Goal: Task Accomplishment & Management: Manage account settings

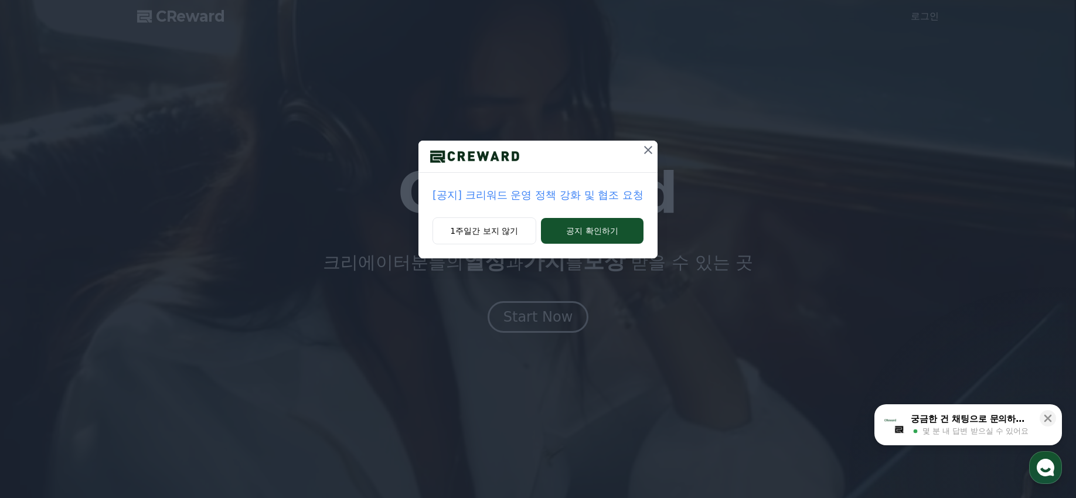
click at [529, 195] on p "[공지] 크리워드 운영 정책 강화 및 협조 요청" at bounding box center [537, 195] width 211 height 16
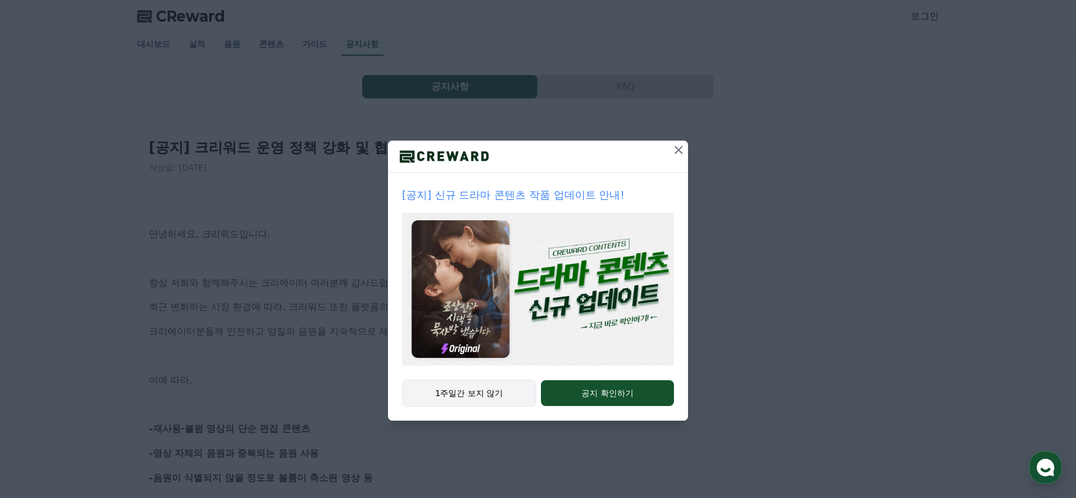
click at [481, 399] on button "1주일간 보지 않기" at bounding box center [469, 393] width 134 height 27
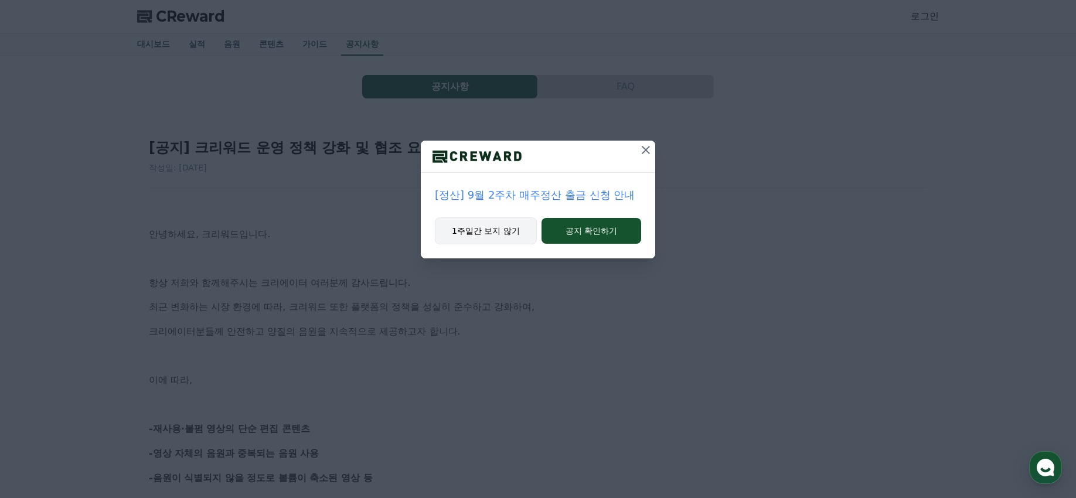
click at [493, 233] on button "1주일간 보지 않기" at bounding box center [486, 230] width 102 height 27
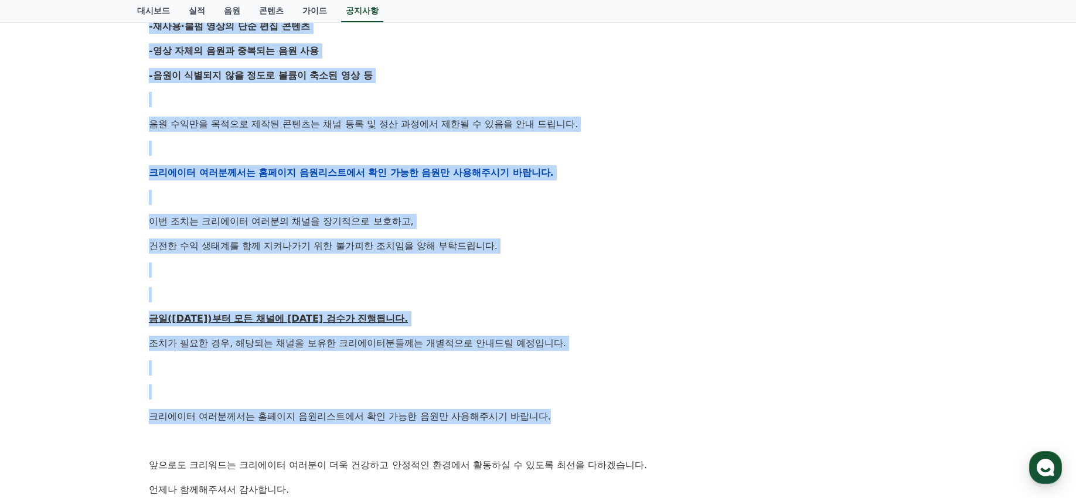
scroll to position [401, 0]
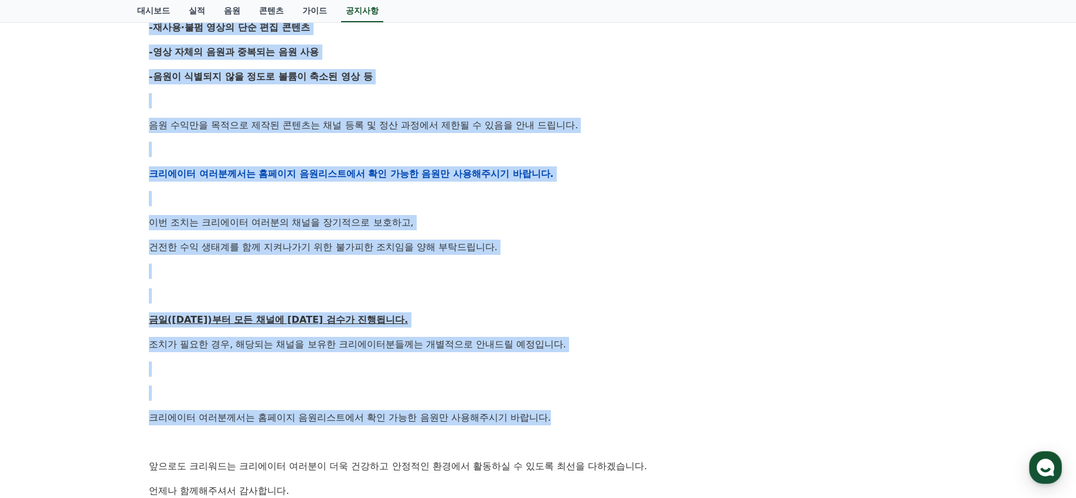
drag, startPoint x: 155, startPoint y: 219, endPoint x: 558, endPoint y: 417, distance: 449.0
click at [558, 417] on div "안녕하세요, 크리워드입니다. 항상 저희와 함께해주시는 크리에이터 여러분께 감사드립니다. 최근 변화하는 시장 환경에 따라, 크리워드 또한 플랫폼…" at bounding box center [538, 174] width 778 height 746
click at [558, 417] on p "크리에이터 여러분께서는 홈페이지 음원리스트에서 확인 가능한 음원만 사용해주시기 바랍니다." at bounding box center [538, 417] width 778 height 15
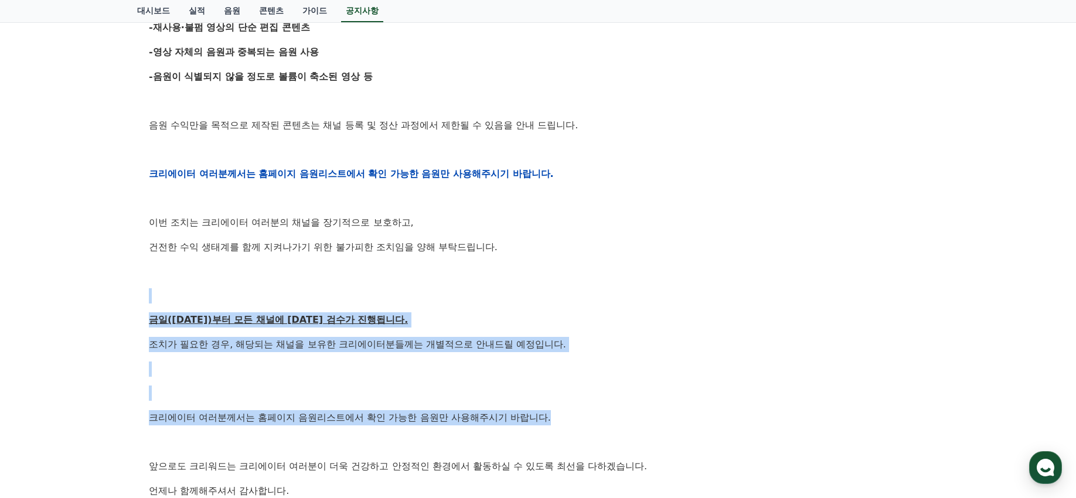
drag, startPoint x: 556, startPoint y: 420, endPoint x: 574, endPoint y: 285, distance: 136.0
click at [574, 285] on div "안녕하세요, 크리워드입니다. 항상 저희와 함께해주시는 크리에이터 여러분께 감사드립니다. 최근 변화하는 시장 환경에 따라, 크리워드 또한 플랫폼…" at bounding box center [538, 174] width 778 height 746
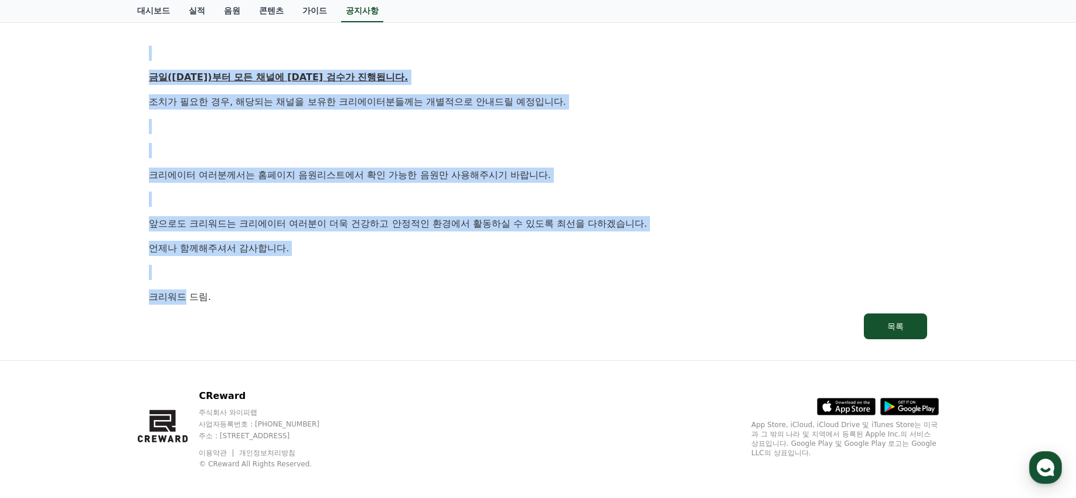
drag, startPoint x: 574, startPoint y: 285, endPoint x: 588, endPoint y: 282, distance: 13.8
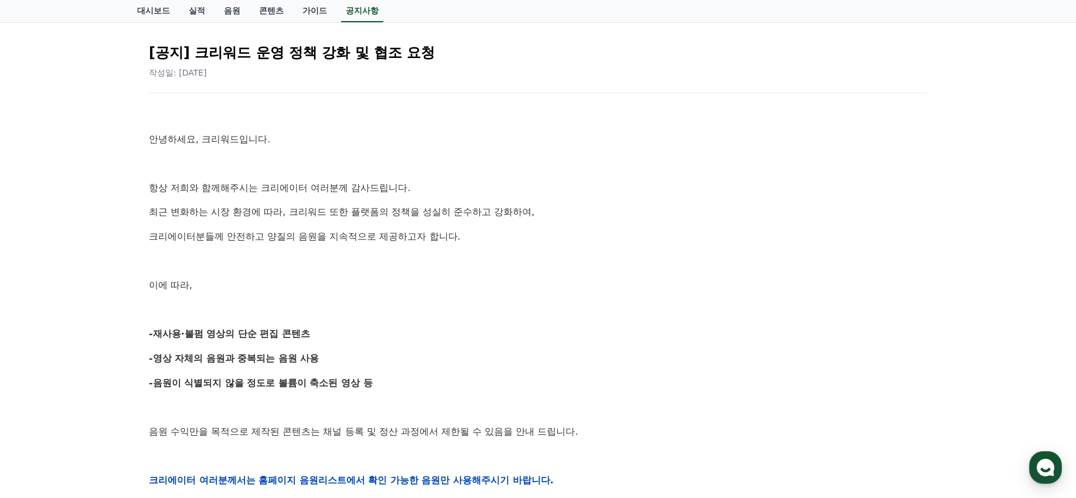
scroll to position [0, 0]
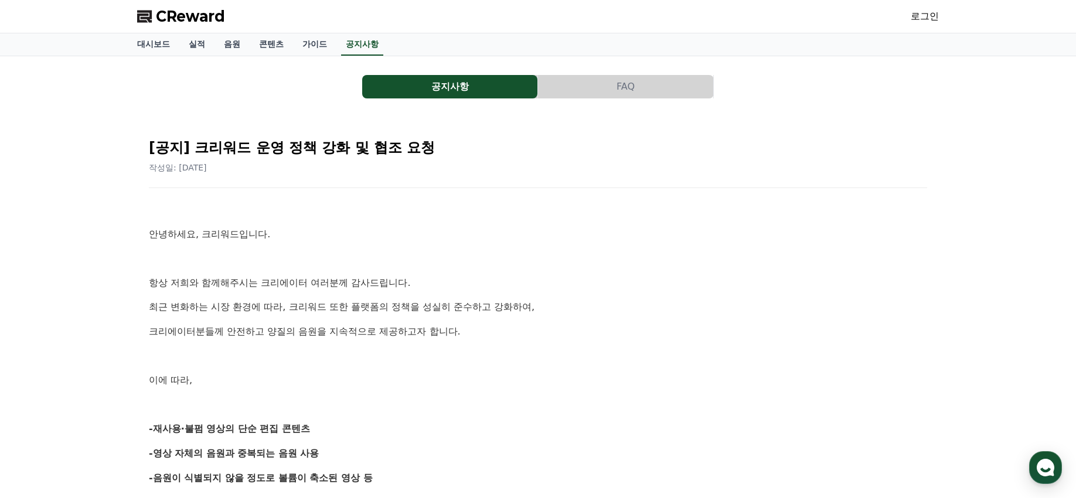
click at [421, 79] on button "공지사항" at bounding box center [449, 86] width 175 height 23
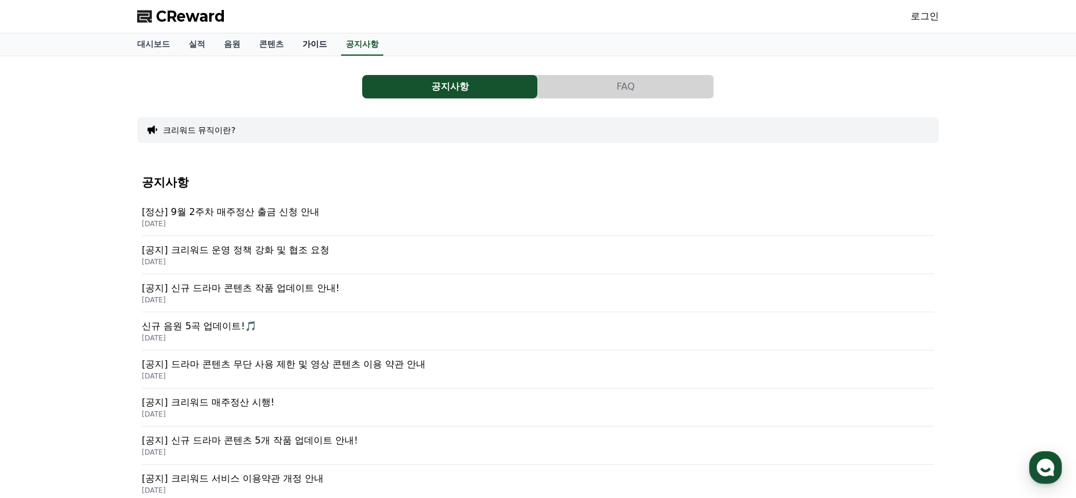
click at [302, 40] on link "가이드" at bounding box center [314, 44] width 43 height 22
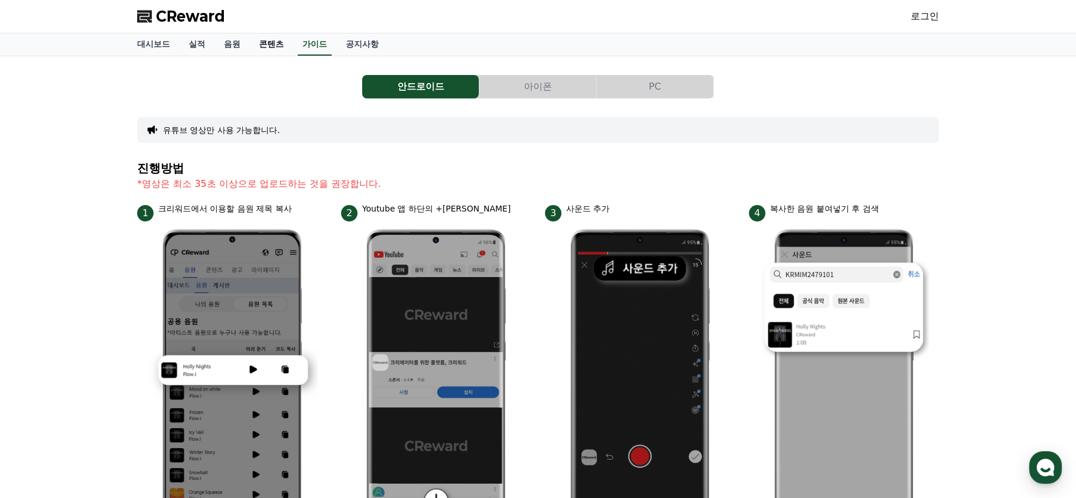
click at [270, 47] on link "콘텐츠" at bounding box center [271, 44] width 43 height 22
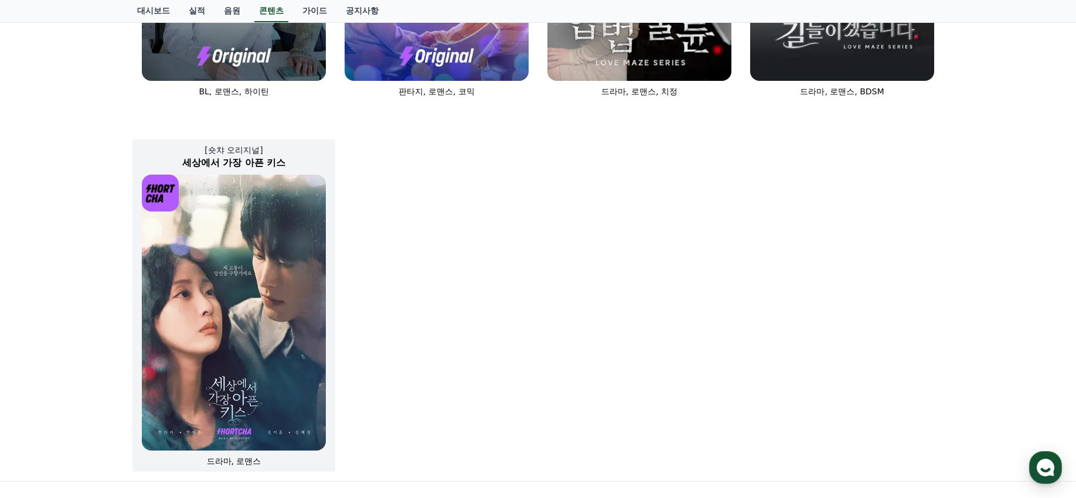
scroll to position [680, 0]
click at [275, 296] on img at bounding box center [234, 312] width 184 height 276
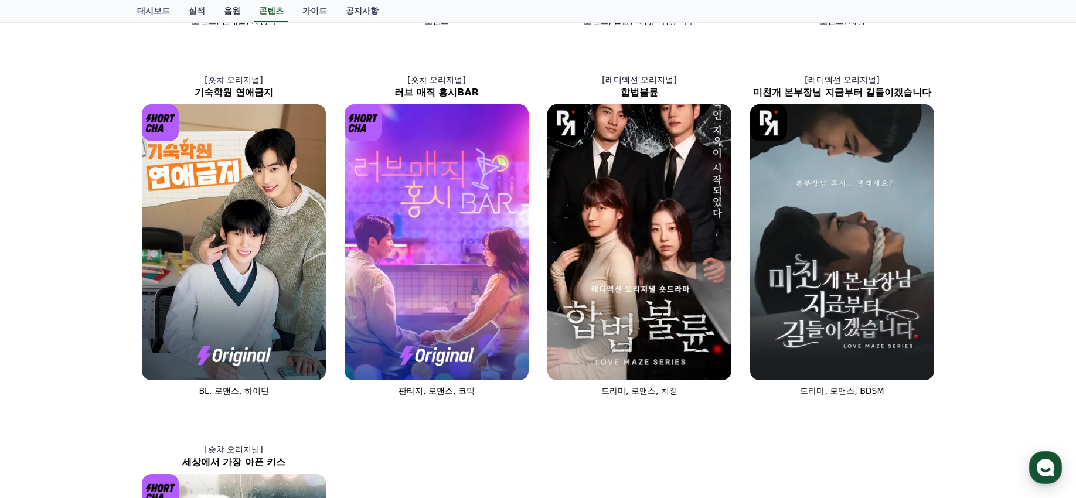
click at [227, 5] on link "음원" at bounding box center [231, 11] width 35 height 22
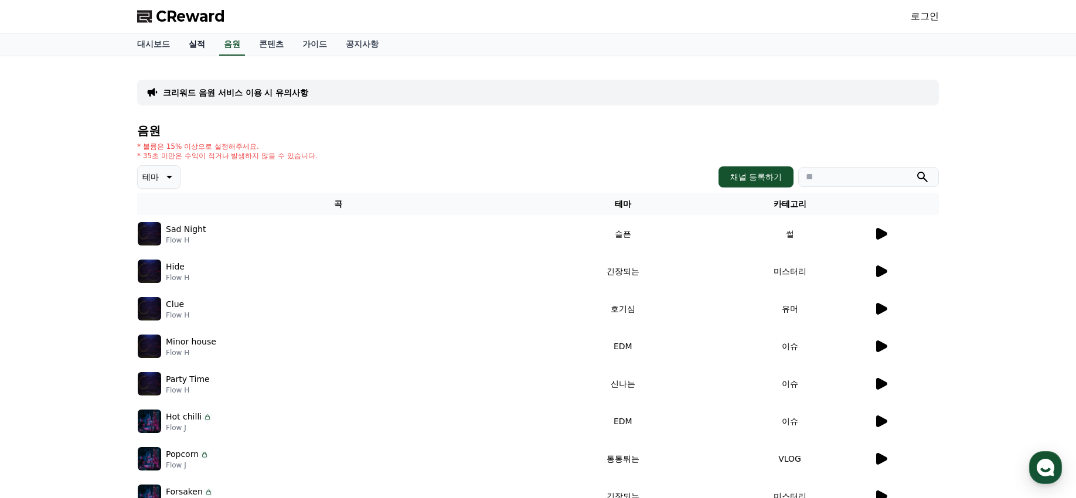
click at [195, 36] on link "실적" at bounding box center [196, 44] width 35 height 22
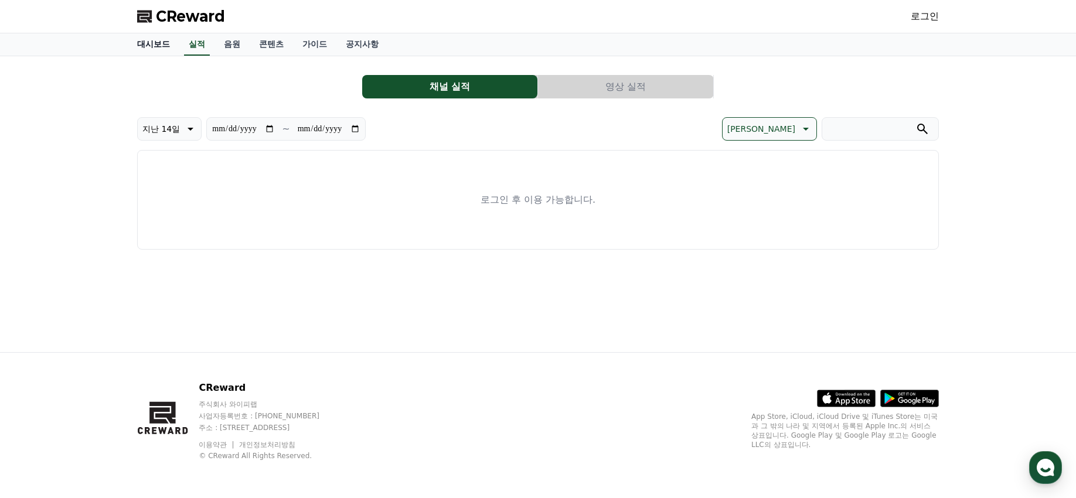
click at [166, 41] on link "대시보드" at bounding box center [154, 44] width 52 height 22
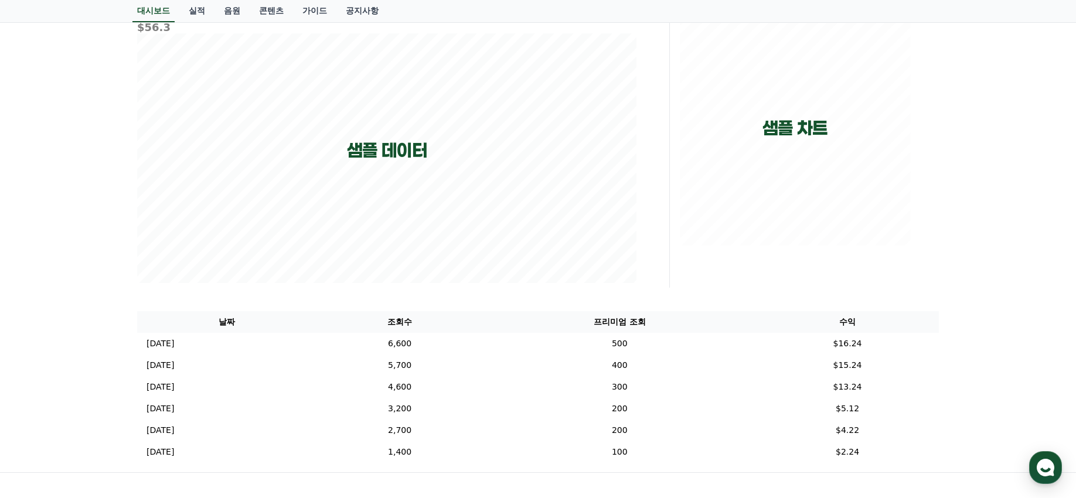
scroll to position [275, 0]
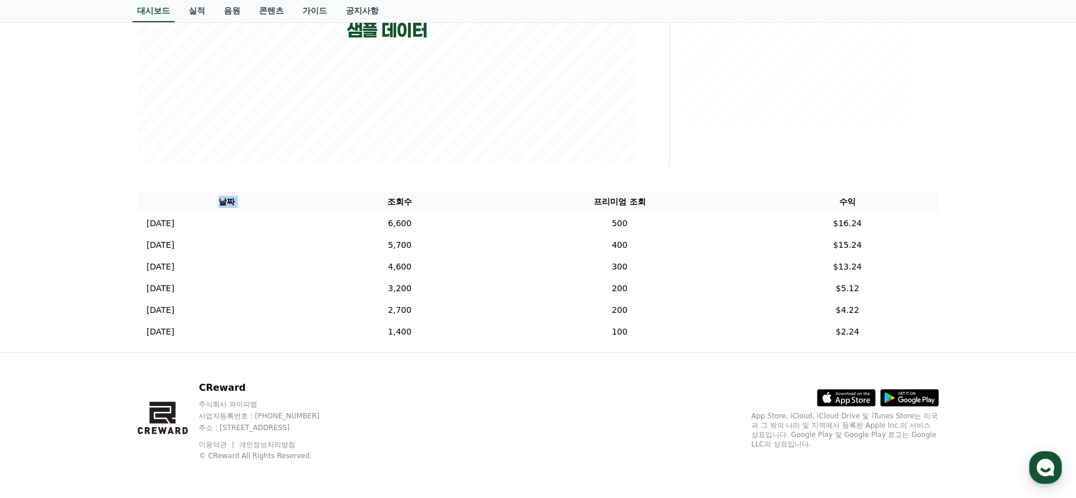
drag, startPoint x: 431, startPoint y: 204, endPoint x: 547, endPoint y: 349, distance: 185.5
click at [547, 349] on div "**********" at bounding box center [538, 66] width 820 height 571
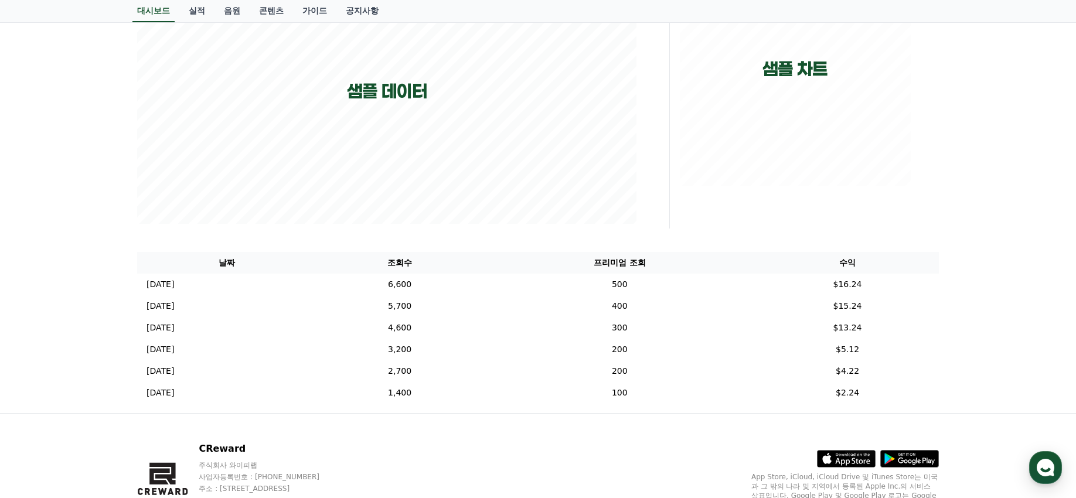
scroll to position [213, 0]
drag, startPoint x: 239, startPoint y: 335, endPoint x: 459, endPoint y: 298, distance: 222.7
click at [456, 299] on tbody "2024-12-05 12/05 6,600 500 $16.24 2024-12-04 12/04 5,700 400 $15.24 2024-12-03 …" at bounding box center [538, 340] width 802 height 130
click at [458, 299] on td "5,700" at bounding box center [399, 308] width 167 height 22
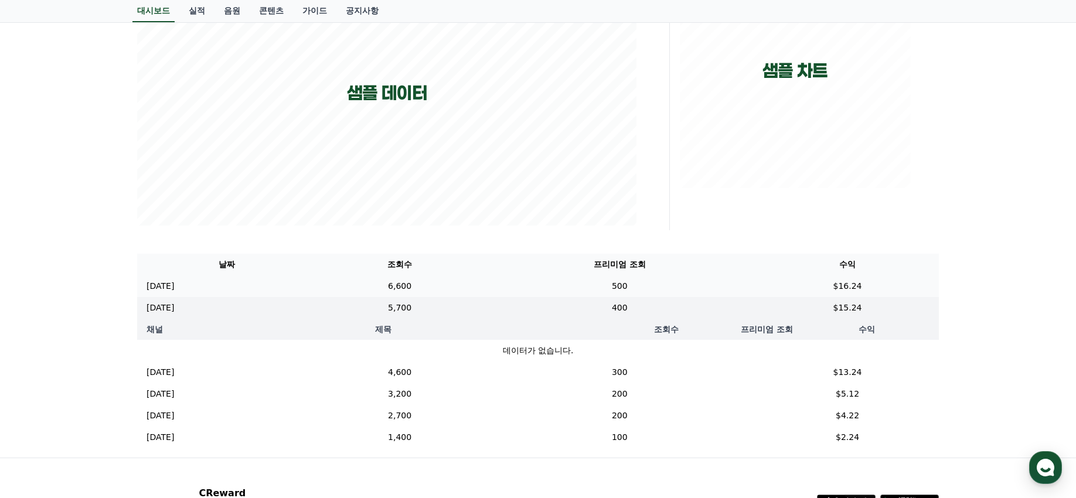
click at [459, 282] on td "6,600" at bounding box center [399, 286] width 167 height 22
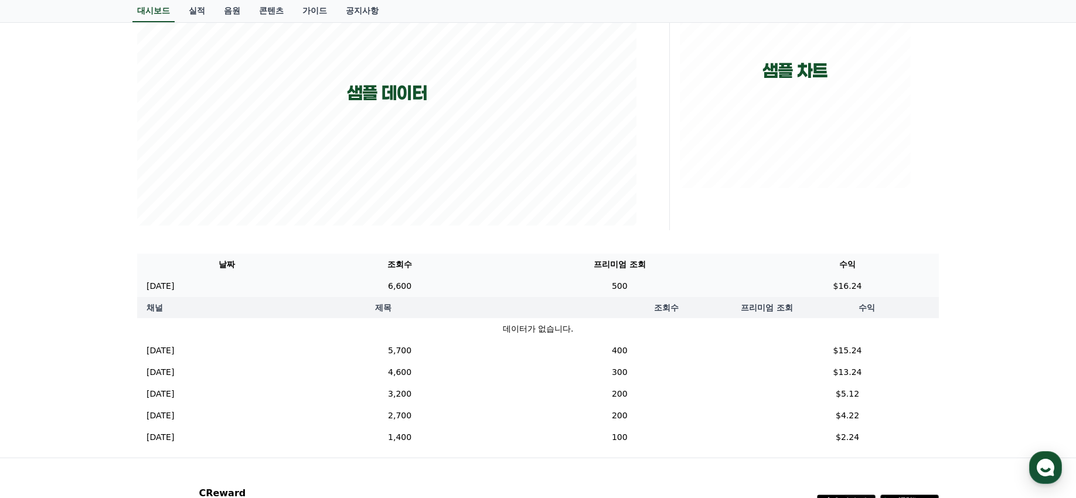
click at [459, 284] on td "6,600" at bounding box center [399, 286] width 167 height 22
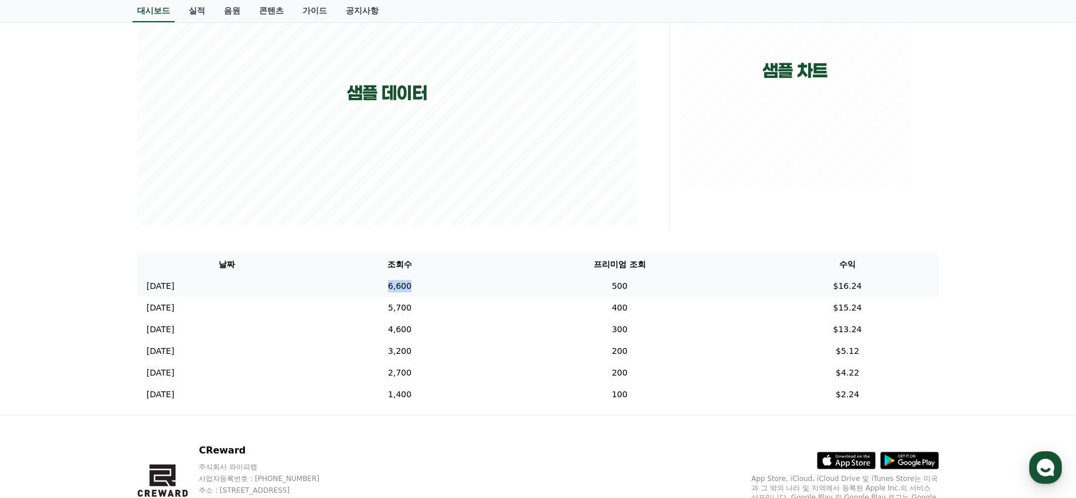
click at [459, 284] on td "6,600" at bounding box center [399, 286] width 167 height 22
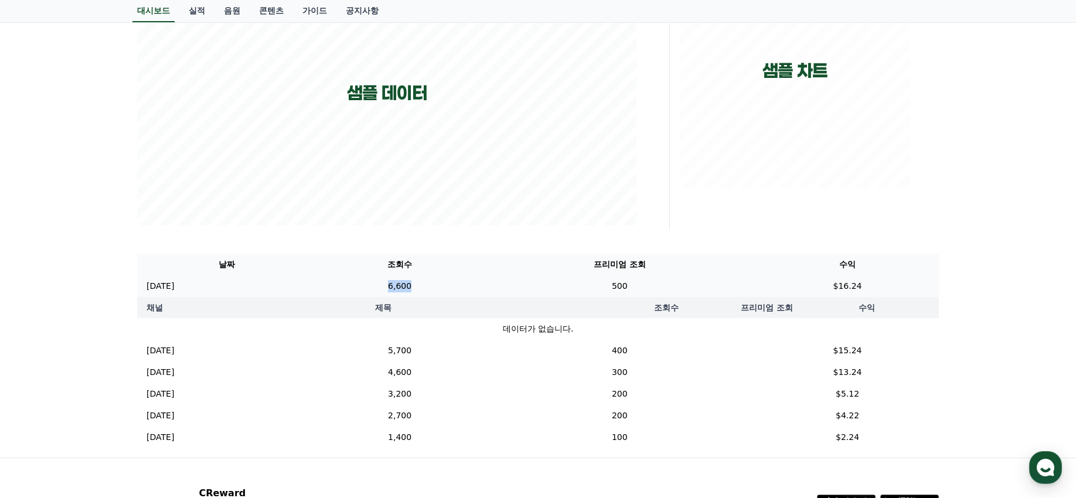
scroll to position [0, 0]
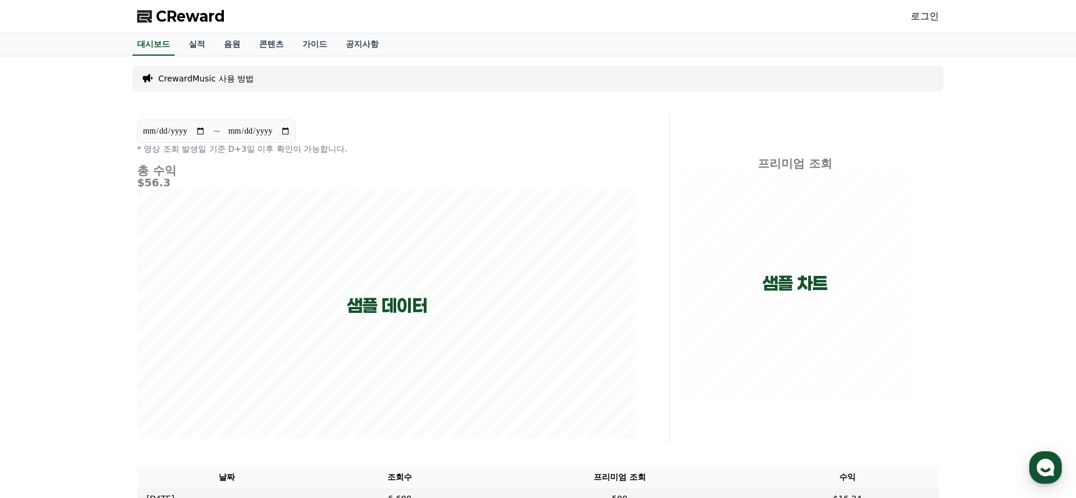
click at [178, 179] on h5 "$56.3" at bounding box center [386, 183] width 499 height 12
click at [190, 79] on p "CrewardMusic 사용 방법" at bounding box center [206, 79] width 96 height 12
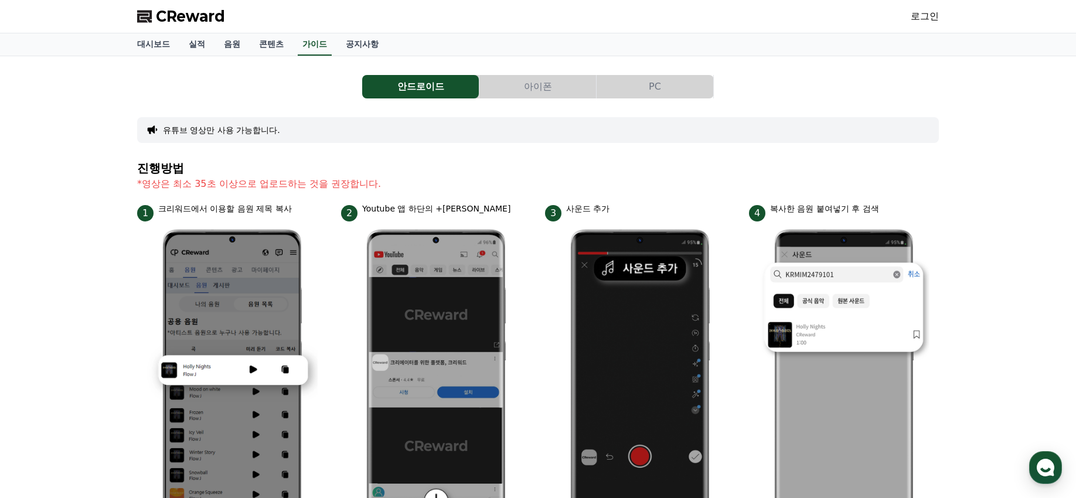
click at [917, 12] on link "로그인" at bounding box center [925, 16] width 28 height 14
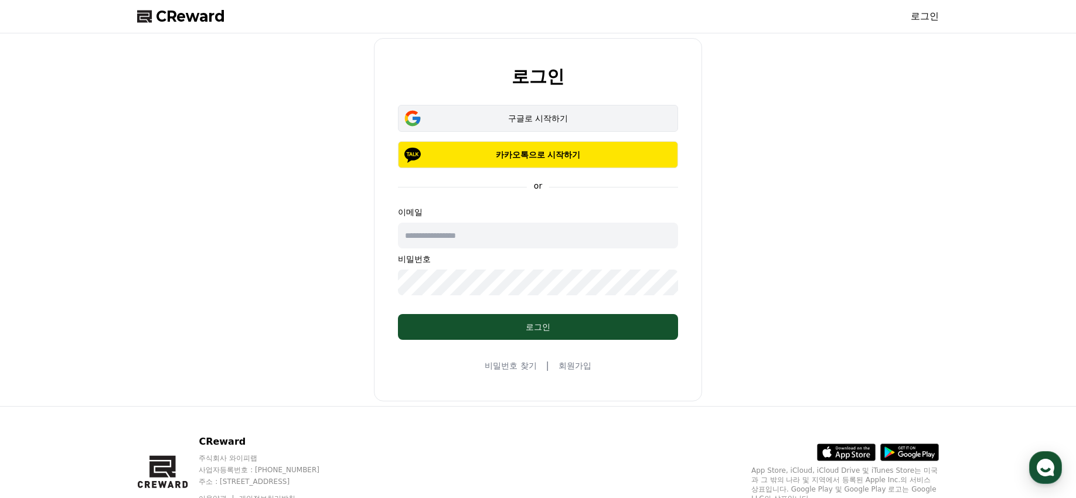
click at [652, 115] on div "구글로 시작하기" at bounding box center [538, 119] width 246 height 12
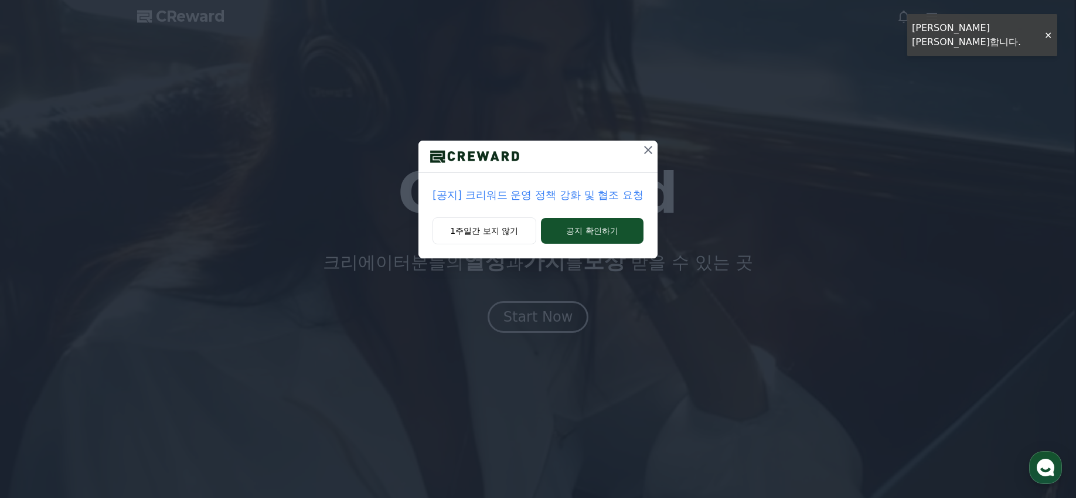
click at [558, 198] on p "[공지] 크리워드 운영 정책 강화 및 협조 요청" at bounding box center [537, 195] width 211 height 16
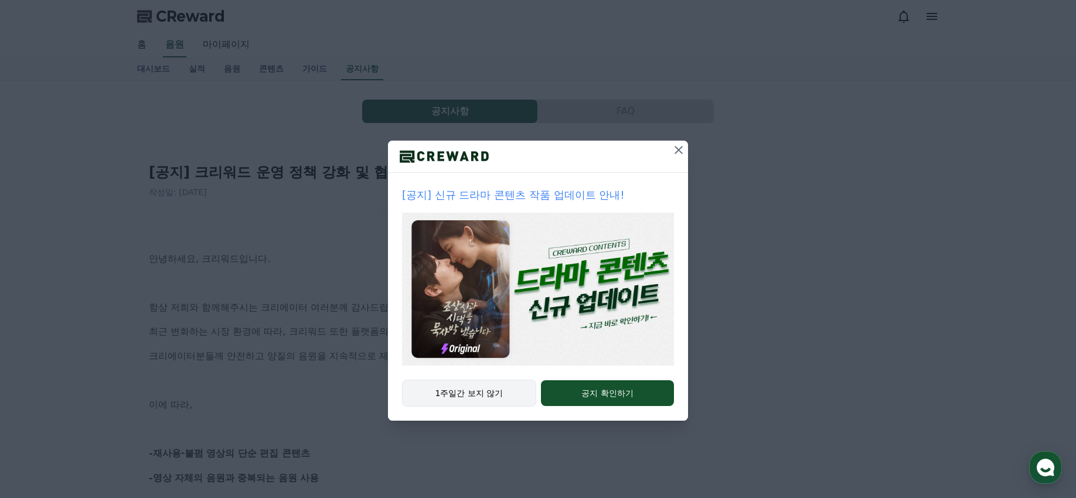
click at [458, 390] on button "1주일간 보지 않기" at bounding box center [469, 393] width 134 height 27
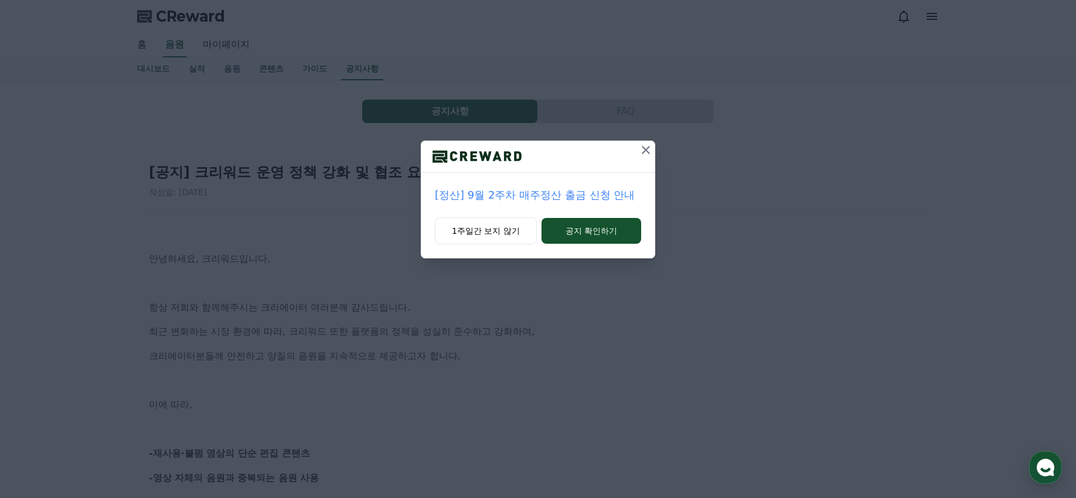
click at [459, 391] on div "[정산] 9월 2주차 매주정산 출금 신청 안내 1주일간 보지 않기 공지 확인하기" at bounding box center [538, 249] width 1076 height 498
click at [510, 227] on button "1주일간 보지 않기" at bounding box center [486, 230] width 102 height 27
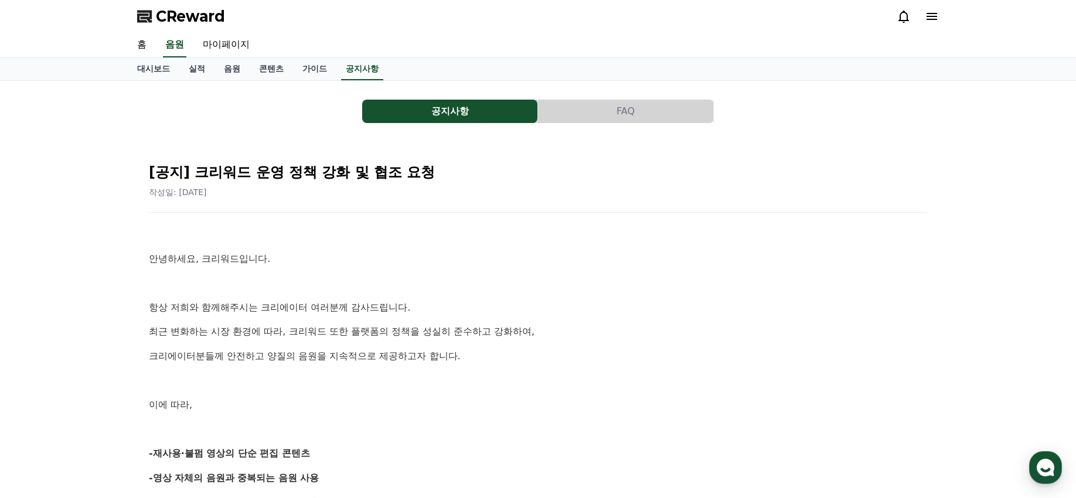
click at [173, 18] on span "CReward" at bounding box center [190, 16] width 69 height 19
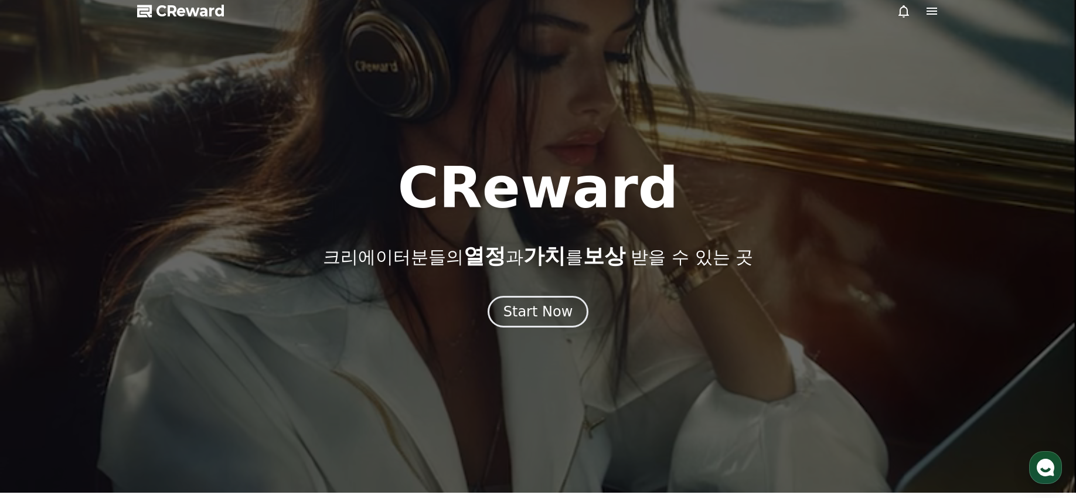
scroll to position [6, 0]
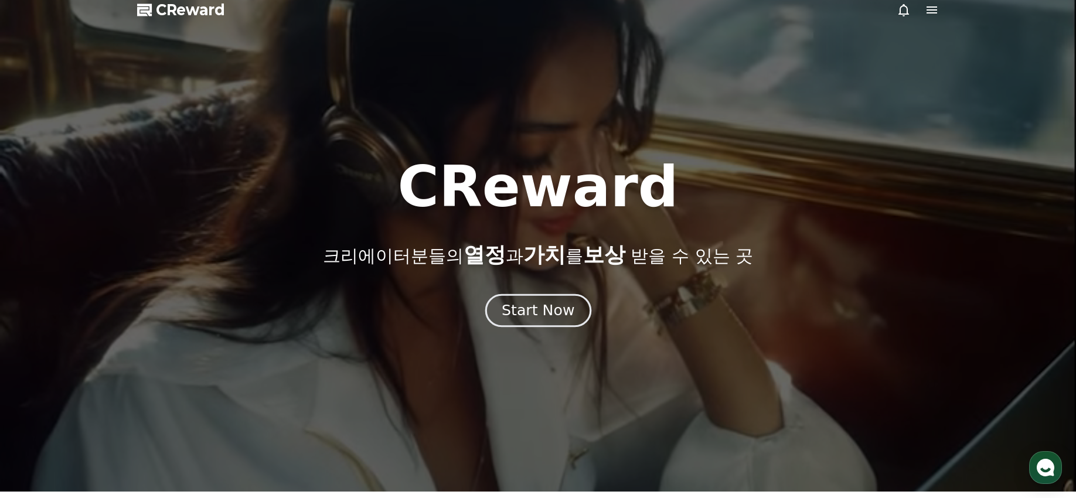
click at [517, 309] on div "Start Now" at bounding box center [538, 311] width 73 height 20
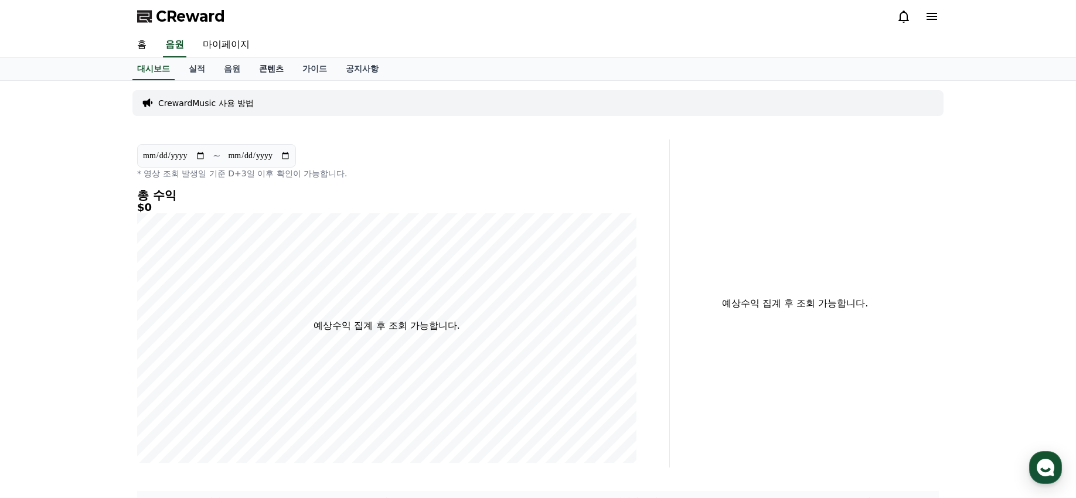
click at [254, 67] on link "콘텐츠" at bounding box center [271, 69] width 43 height 22
click at [218, 69] on link "음원" at bounding box center [231, 69] width 35 height 22
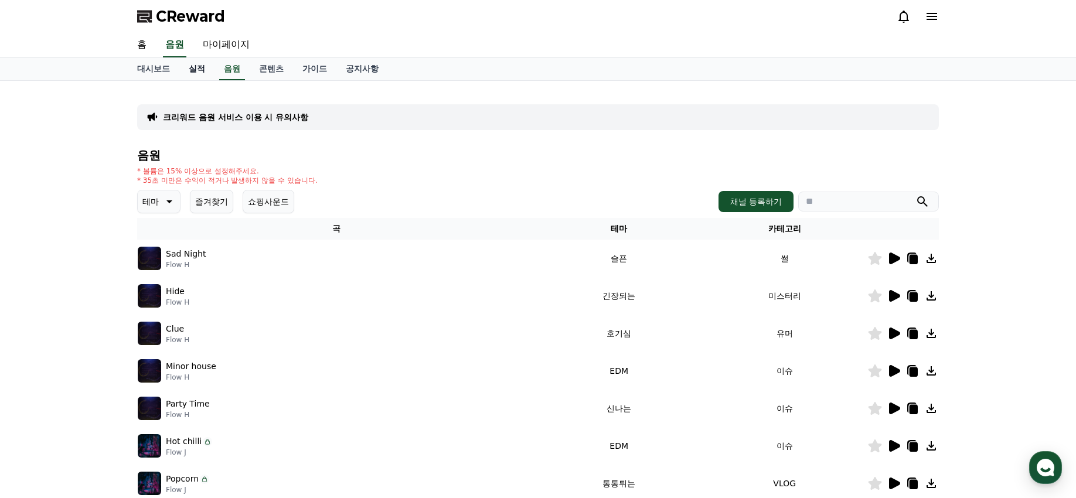
click at [195, 67] on link "실적" at bounding box center [196, 69] width 35 height 22
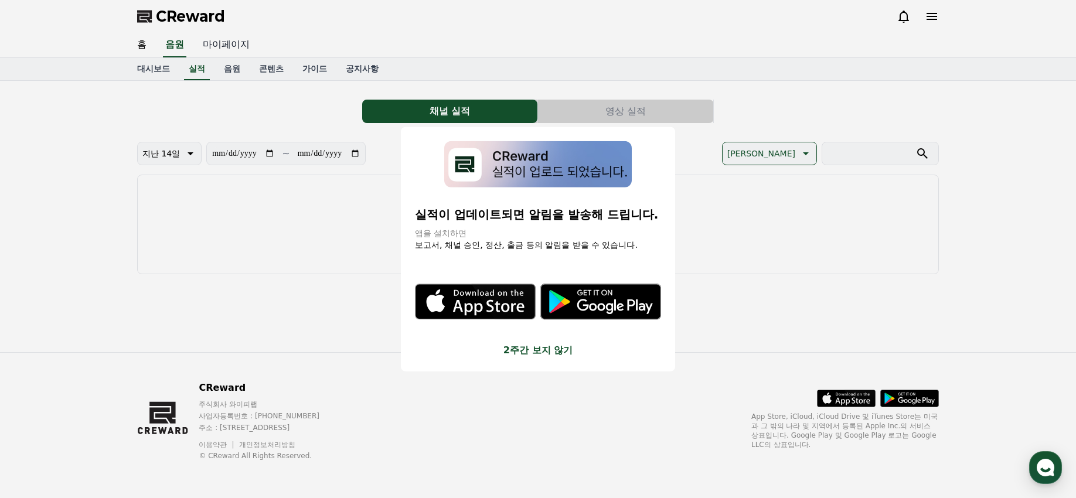
click at [213, 41] on button "close modal" at bounding box center [538, 249] width 1076 height 498
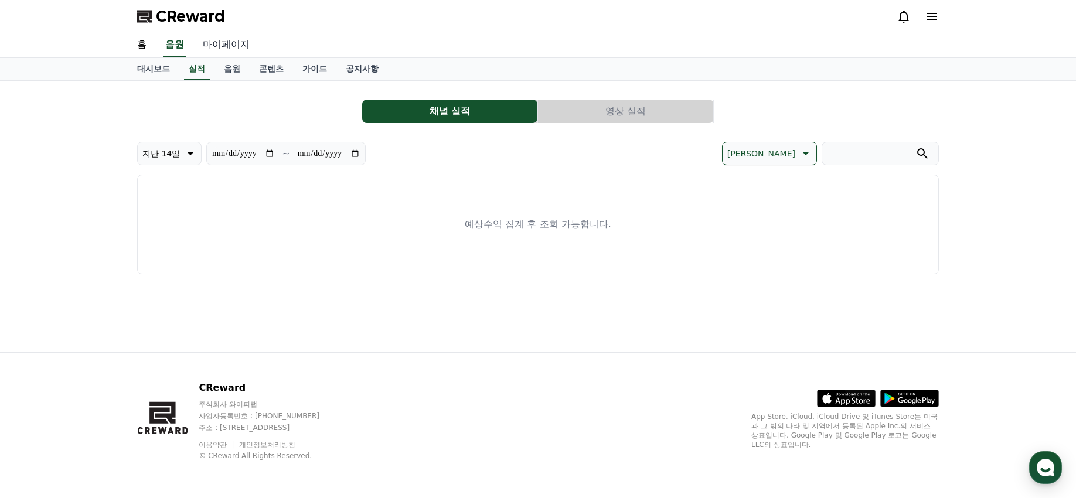
click at [219, 40] on link "마이페이지" at bounding box center [226, 45] width 66 height 25
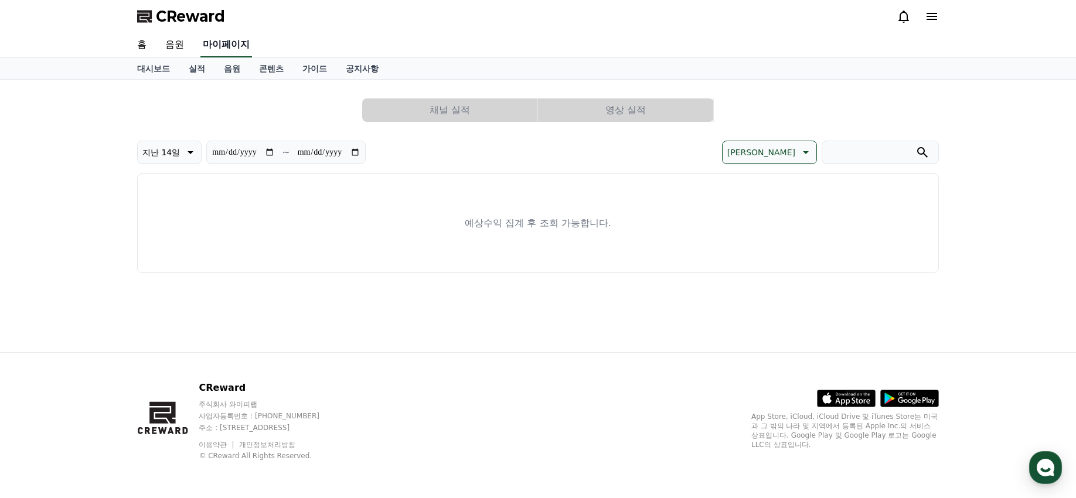
select select "**********"
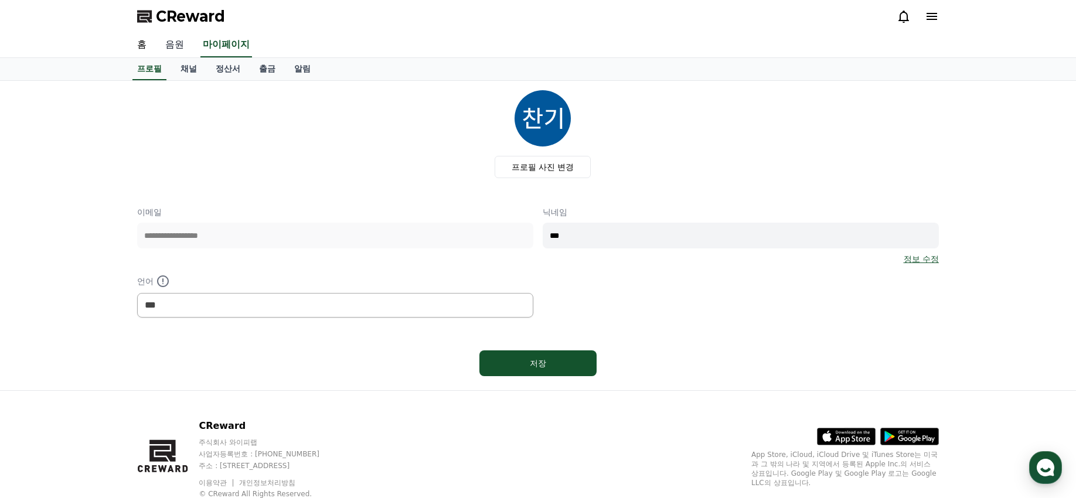
click at [169, 47] on link "음원" at bounding box center [175, 45] width 38 height 25
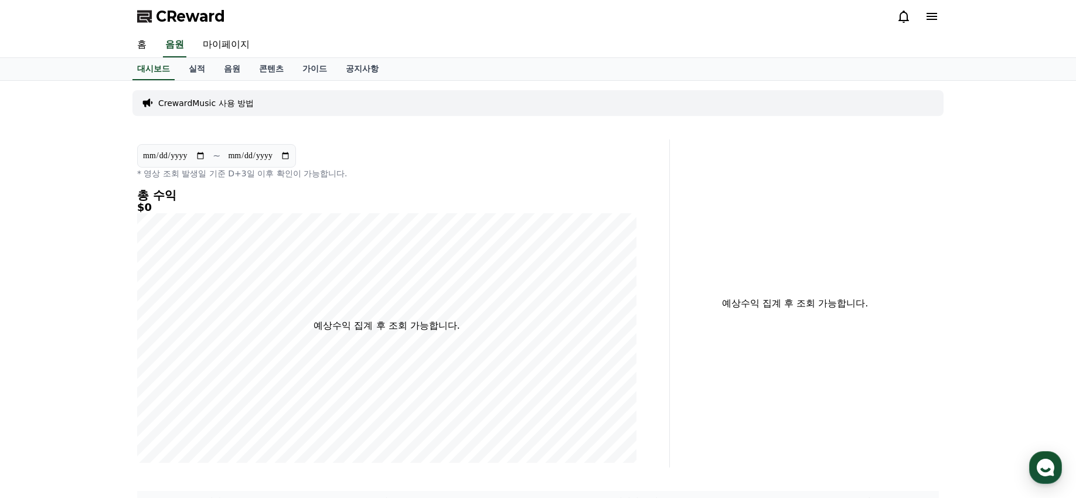
click at [226, 100] on p "CrewardMusic 사용 방법" at bounding box center [206, 103] width 96 height 12
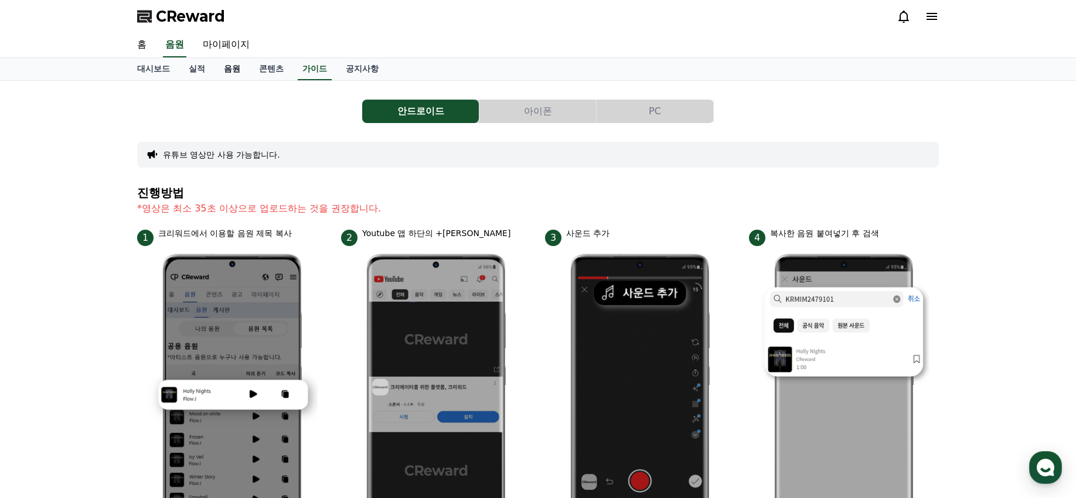
click at [232, 71] on link "음원" at bounding box center [231, 69] width 35 height 22
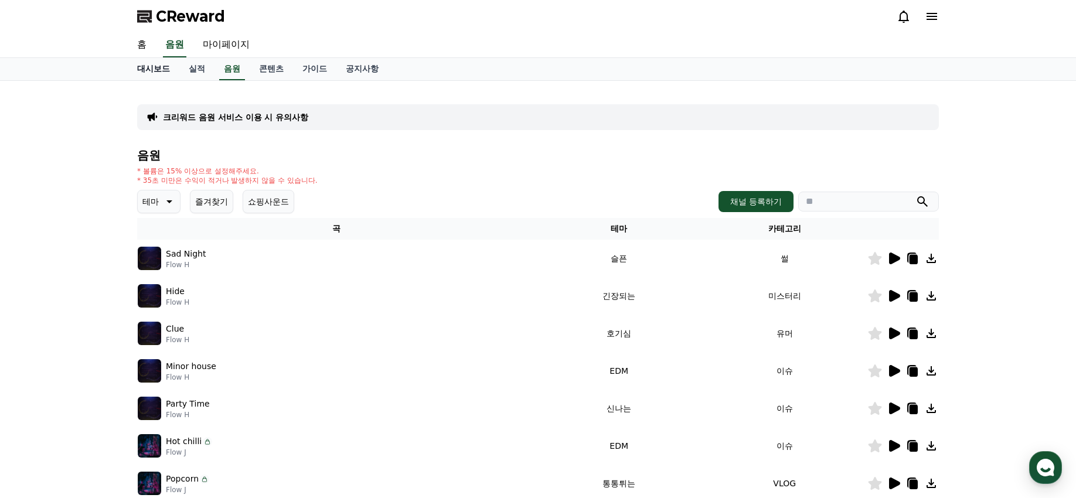
click at [159, 71] on link "대시보드" at bounding box center [154, 69] width 52 height 22
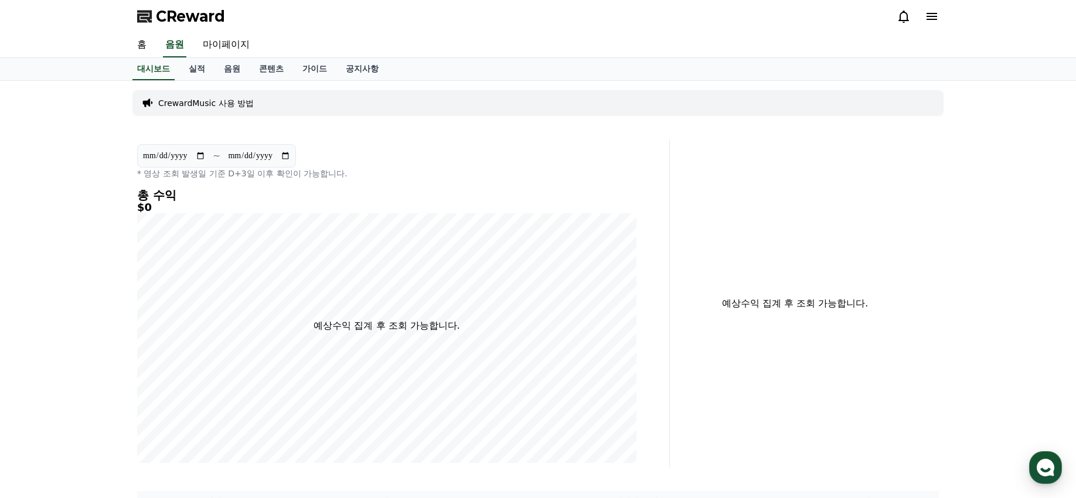
click at [699, 358] on div "**********" at bounding box center [537, 303] width 811 height 328
click at [790, 350] on div "예상수익 집계 후 조회 가능합니다." at bounding box center [809, 303] width 269 height 328
click at [181, 70] on link "실적" at bounding box center [196, 69] width 35 height 22
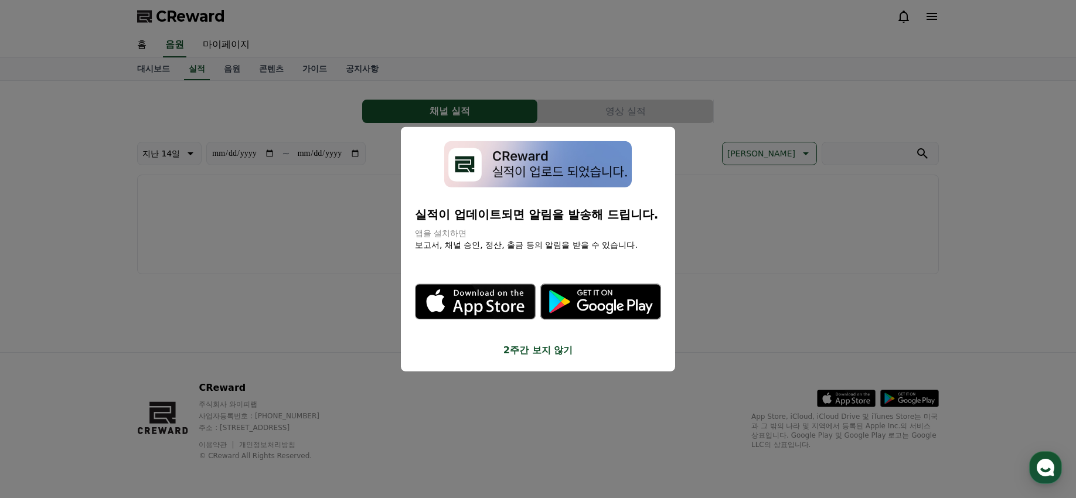
click at [535, 352] on button "2주간 보지 않기" at bounding box center [538, 350] width 246 height 14
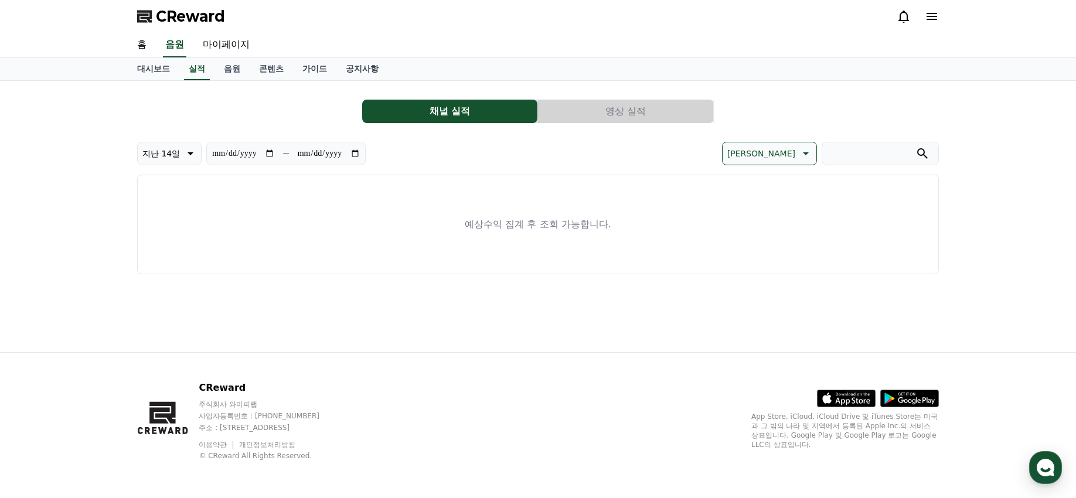
click at [929, 18] on icon at bounding box center [932, 16] width 14 height 14
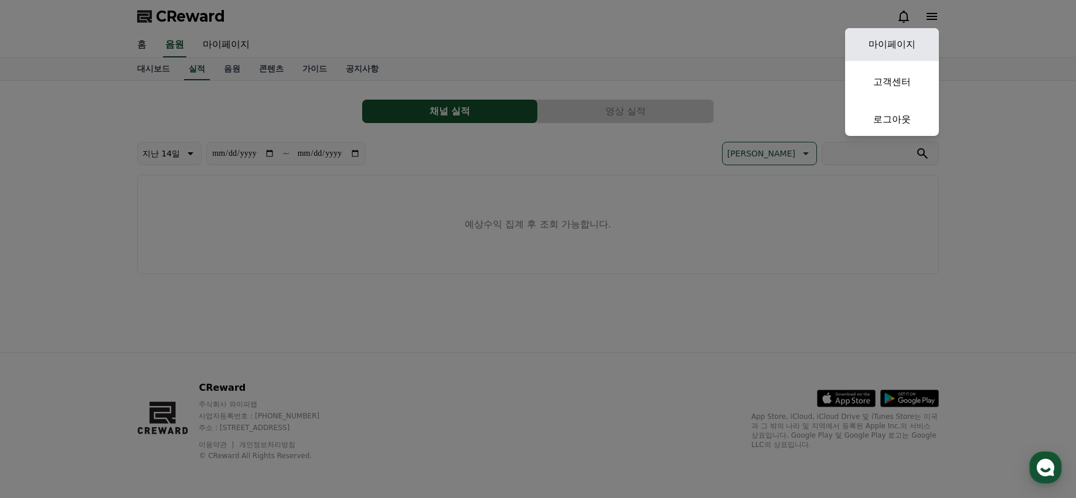
click at [887, 42] on link "마이페이지" at bounding box center [892, 44] width 94 height 33
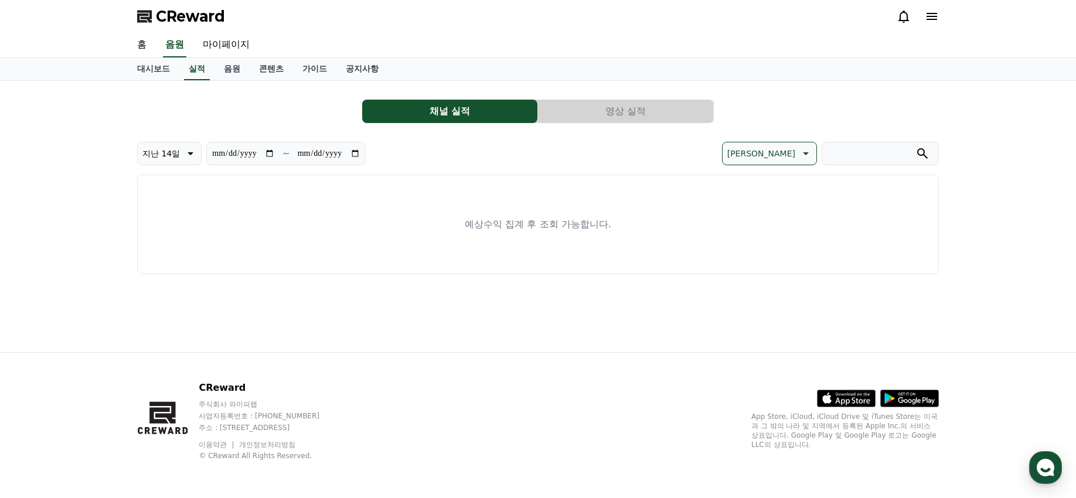
select select "**********"
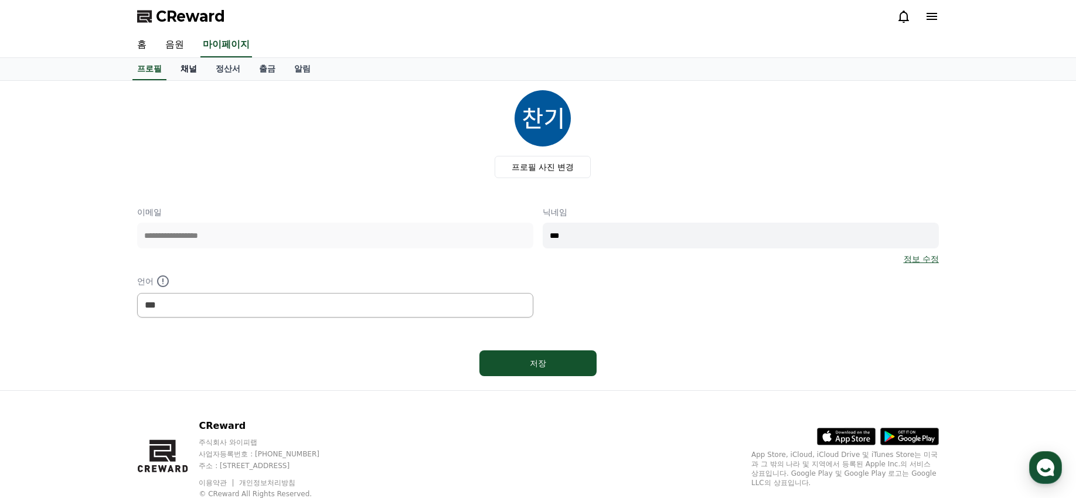
click at [192, 61] on link "채널" at bounding box center [188, 69] width 35 height 22
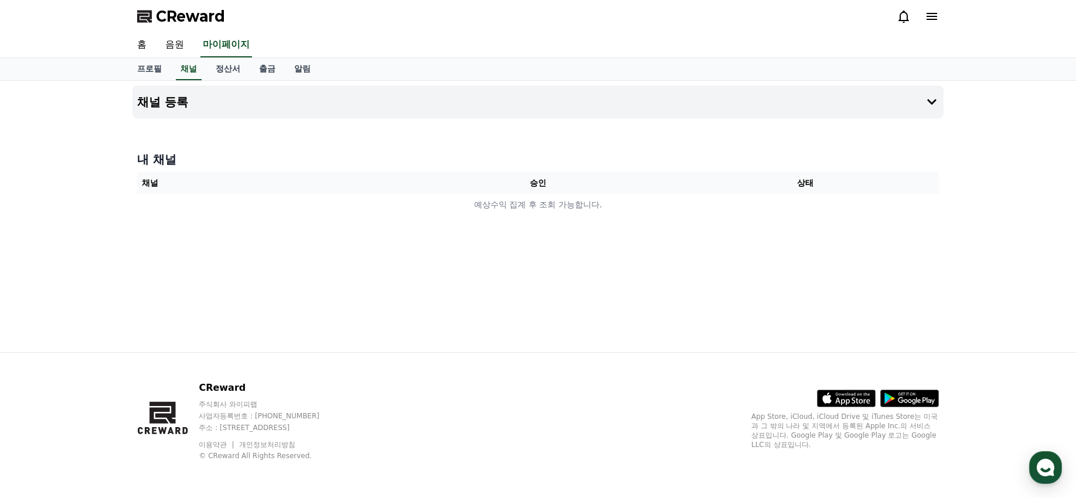
click at [527, 182] on th "승인" at bounding box center [537, 183] width 267 height 22
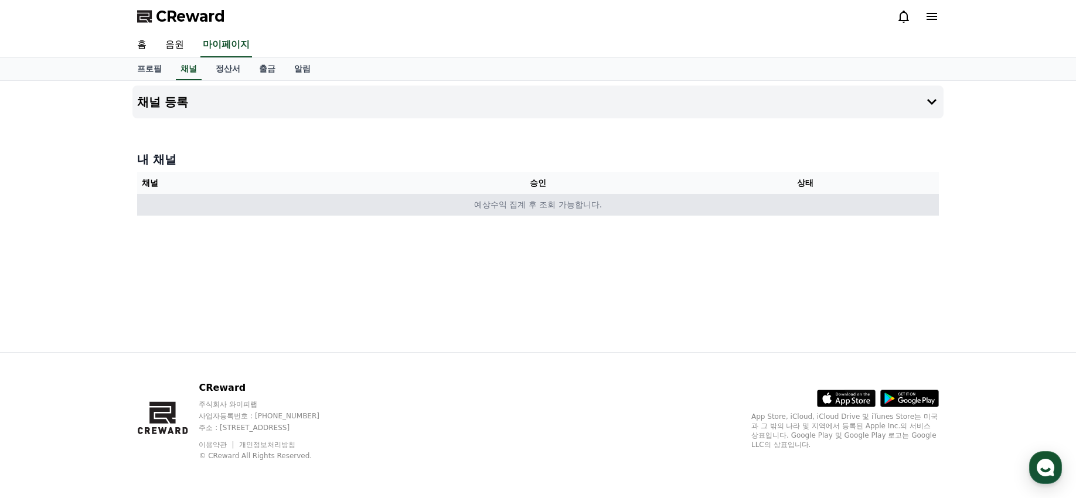
drag, startPoint x: 296, startPoint y: 241, endPoint x: 636, endPoint y: 212, distance: 341.2
click at [636, 212] on div "채널 등록 내 채널 채널 승인 상태 예상수익 집계 후 조회 가능합니다." at bounding box center [538, 216] width 820 height 271
click at [636, 212] on td "예상수익 집계 후 조회 가능합니다." at bounding box center [538, 205] width 802 height 22
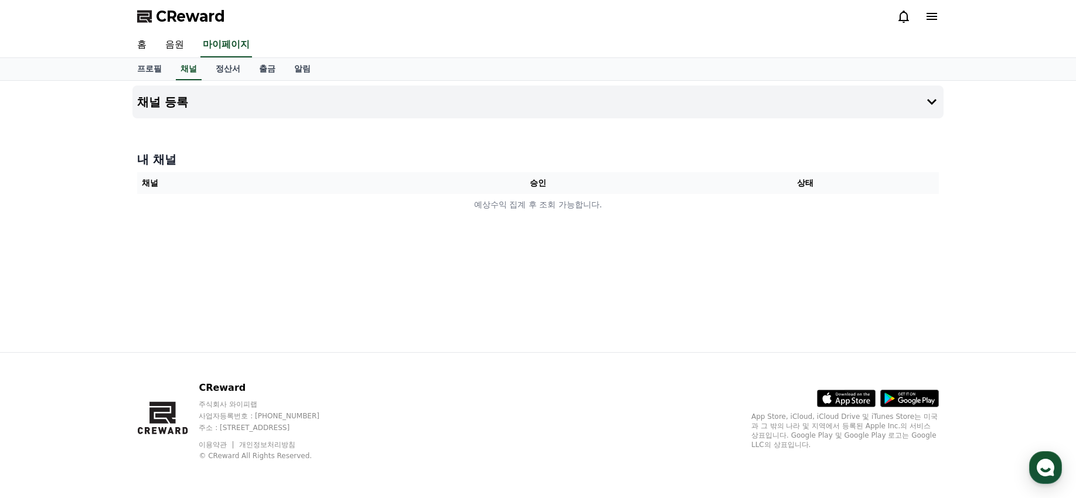
click at [188, 6] on div "CReward" at bounding box center [538, 16] width 820 height 33
click at [188, 10] on span "CReward" at bounding box center [190, 16] width 69 height 19
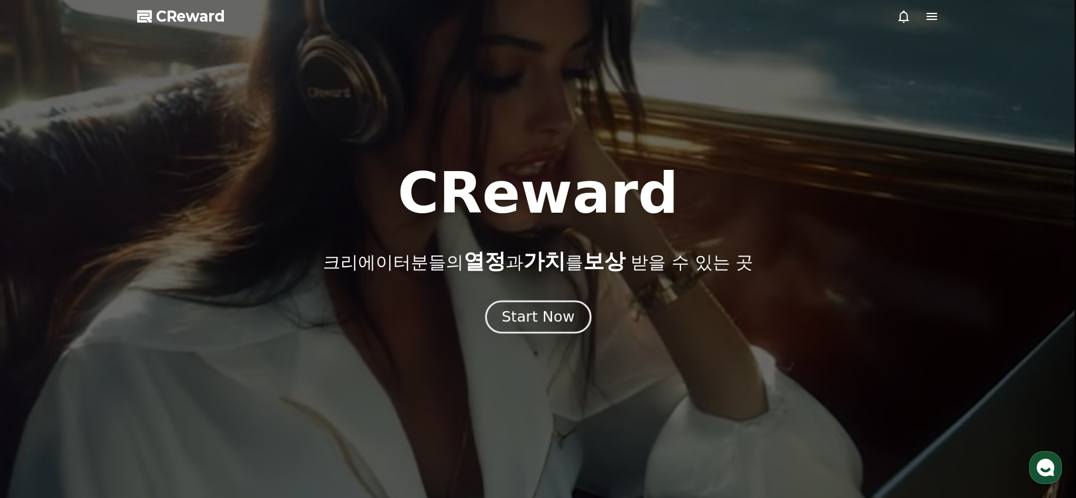
click at [529, 313] on div "Start Now" at bounding box center [538, 317] width 73 height 20
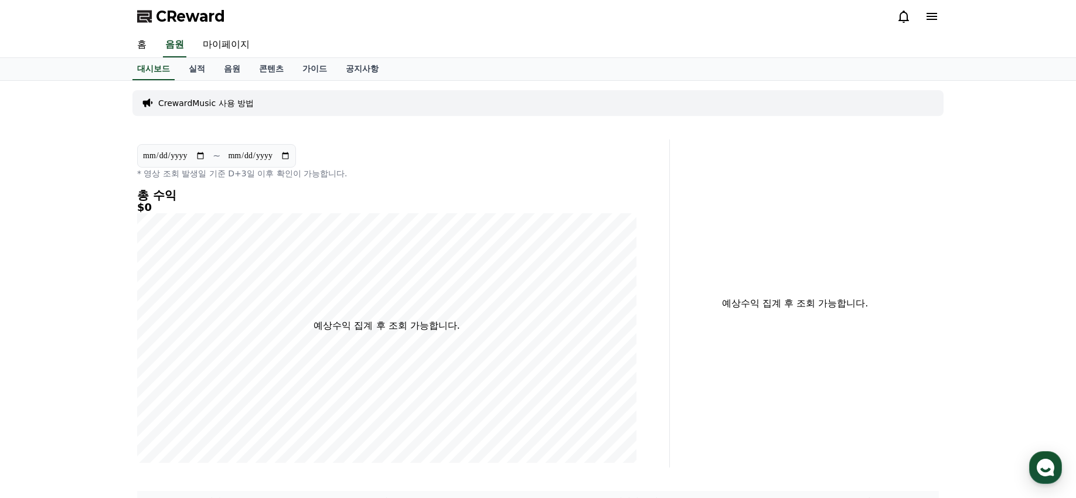
click at [927, 18] on icon at bounding box center [932, 16] width 14 height 14
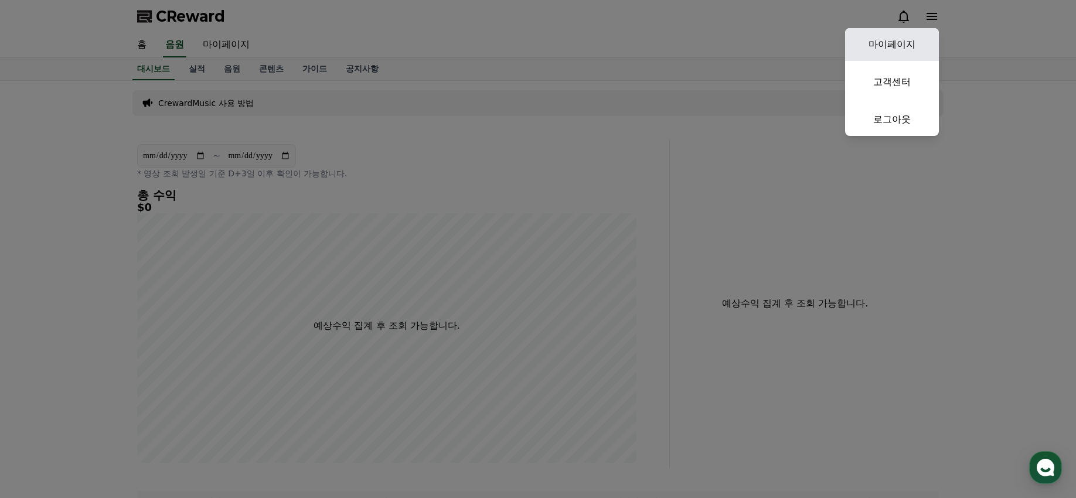
click at [904, 44] on link "마이페이지" at bounding box center [892, 44] width 94 height 33
select select "**********"
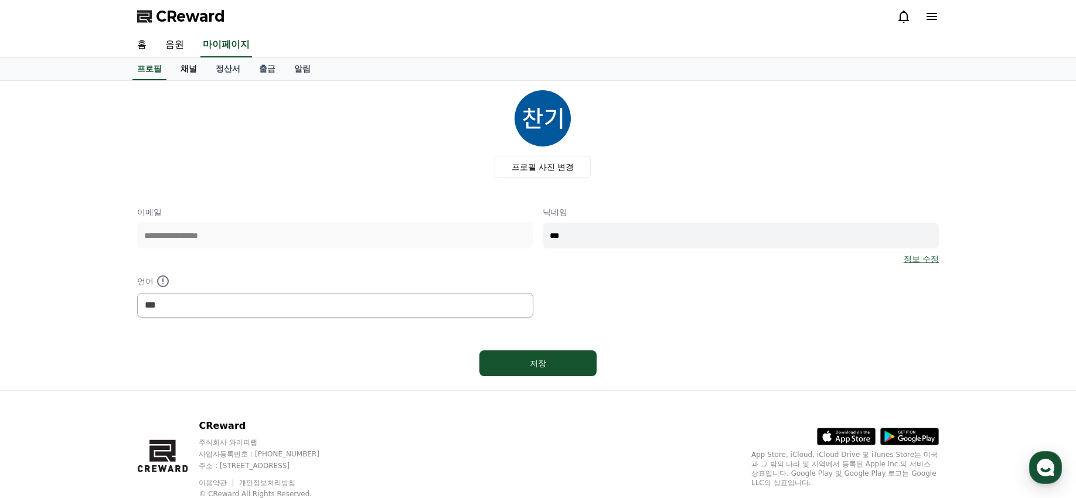
click at [189, 63] on link "채널" at bounding box center [188, 69] width 35 height 22
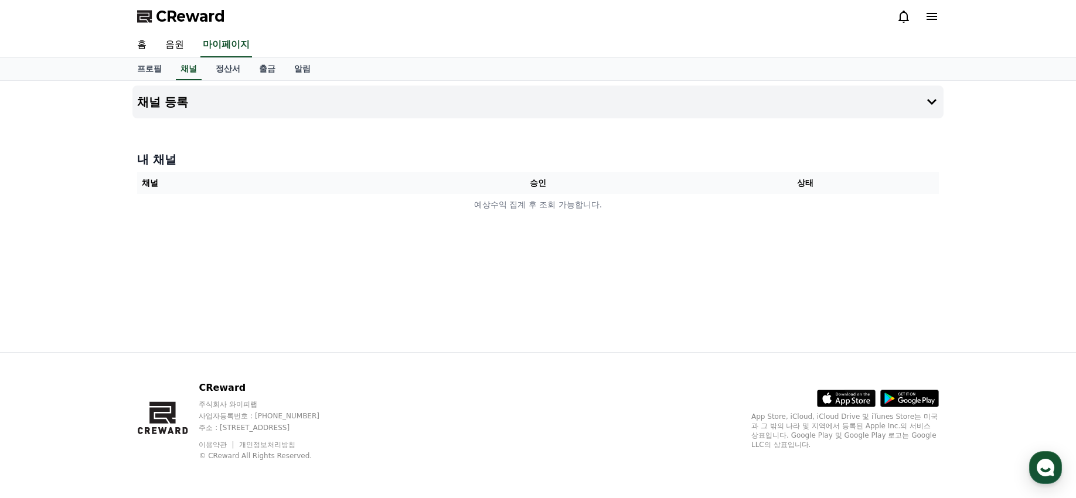
drag, startPoint x: 499, startPoint y: 199, endPoint x: 696, endPoint y: 236, distance: 200.2
click at [696, 236] on div "채널 등록 내 채널 채널 승인 상태 예상수익 집계 후 조회 가능합니다." at bounding box center [538, 216] width 820 height 271
click at [643, 237] on div "채널 등록 내 채널 채널 승인 상태 예상수익 집계 후 조회 가능합니다." at bounding box center [538, 216] width 820 height 271
click at [949, 107] on div "채널 등록 내 채널 채널 승인 상태 예상수익 집계 후 조회 가능합니다." at bounding box center [538, 216] width 1076 height 271
click at [935, 101] on icon at bounding box center [932, 102] width 14 height 14
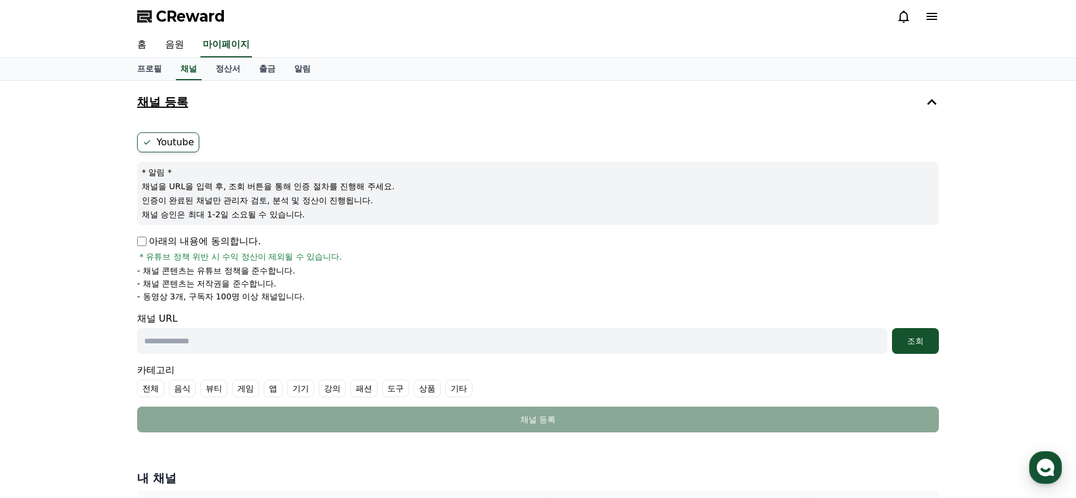
scroll to position [125, 0]
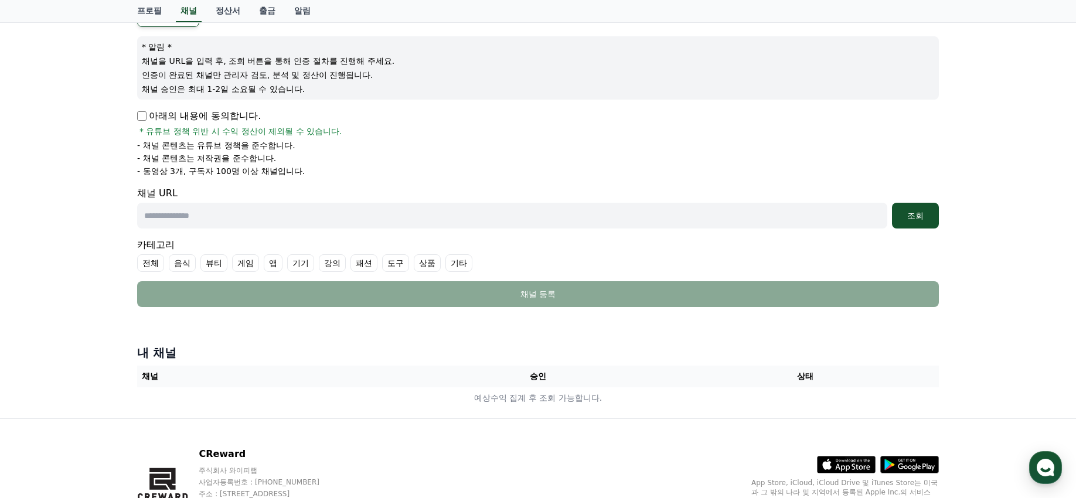
click at [151, 110] on p "아래의 내용에 동의합니다." at bounding box center [199, 116] width 124 height 14
click at [151, 112] on p "아래의 내용에 동의합니다." at bounding box center [199, 116] width 124 height 14
click at [147, 115] on p "아래의 내용에 동의합니다." at bounding box center [199, 116] width 124 height 14
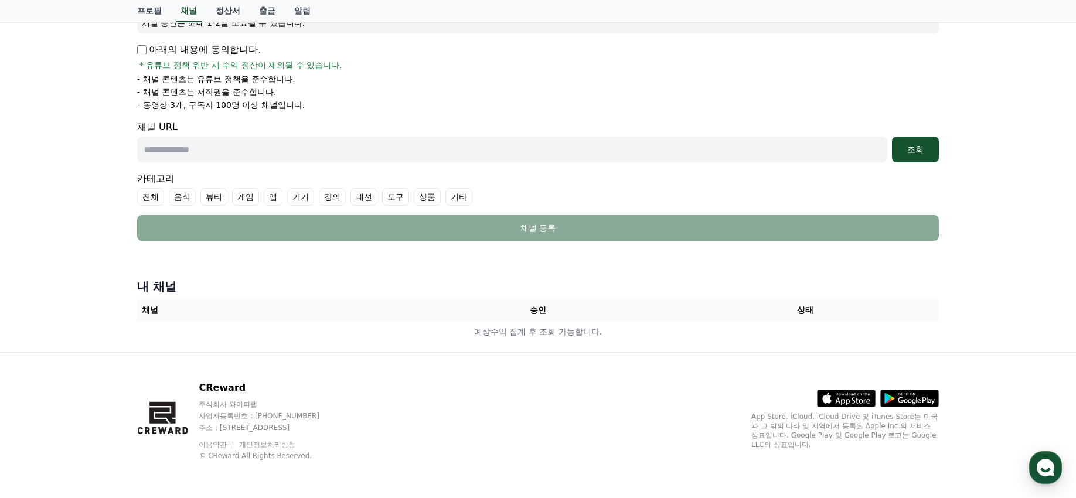
scroll to position [0, 0]
